Goal: Information Seeking & Learning: Find specific page/section

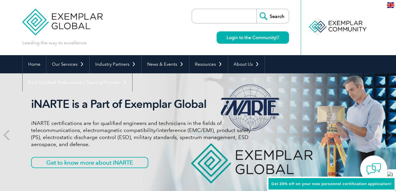
click at [177, 36] on div "Leading the way to excellence Search Login to the Community ▼" at bounding box center [198, 27] width 352 height 55
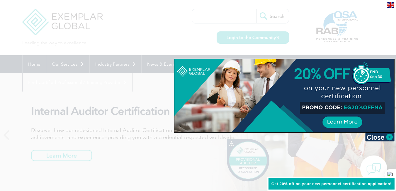
click at [220, 18] on div at bounding box center [198, 95] width 396 height 191
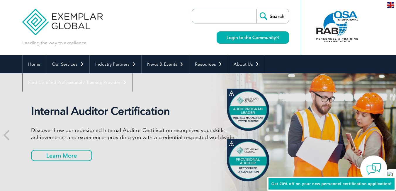
click at [228, 24] on div "Login to the Community" at bounding box center [251, 33] width 75 height 20
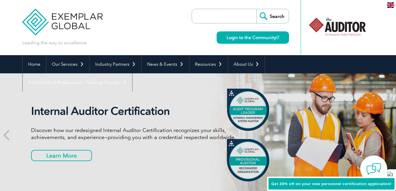
click at [230, 12] on input "search" at bounding box center [226, 16] width 62 height 14
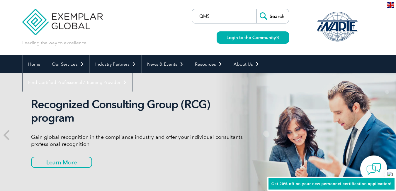
type input "QMS"
click at [284, 13] on input "Search" at bounding box center [272, 16] width 32 height 14
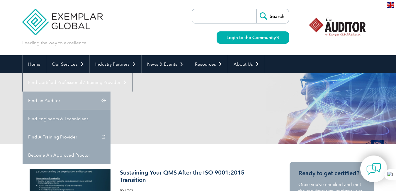
click at [110, 91] on link "Find an Auditor" at bounding box center [67, 100] width 88 height 18
